Goal: Find specific page/section: Find specific page/section

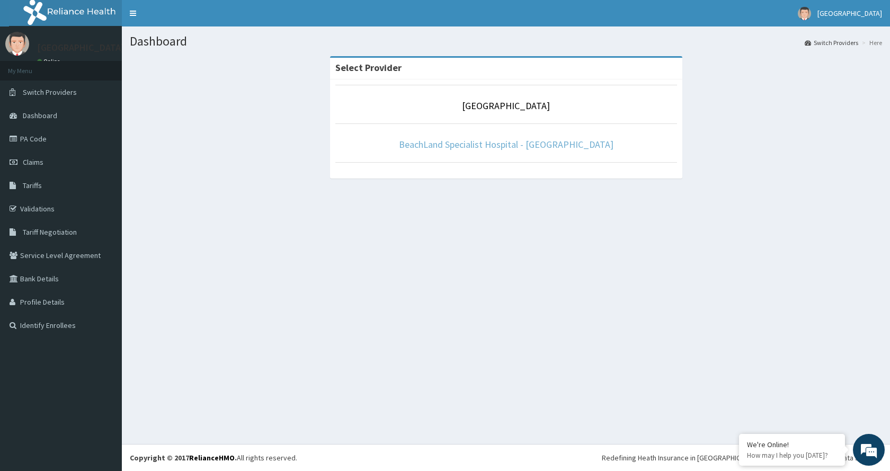
click at [513, 148] on link "BeachLand Specialist Hospital - [GEOGRAPHIC_DATA]" at bounding box center [506, 144] width 215 height 12
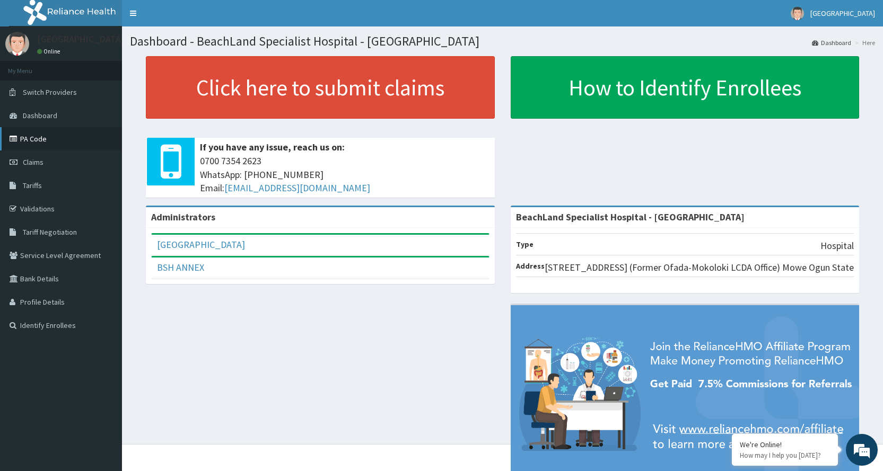
click at [40, 135] on link "PA Code" at bounding box center [61, 138] width 122 height 23
